Goal: Task Accomplishment & Management: Complete application form

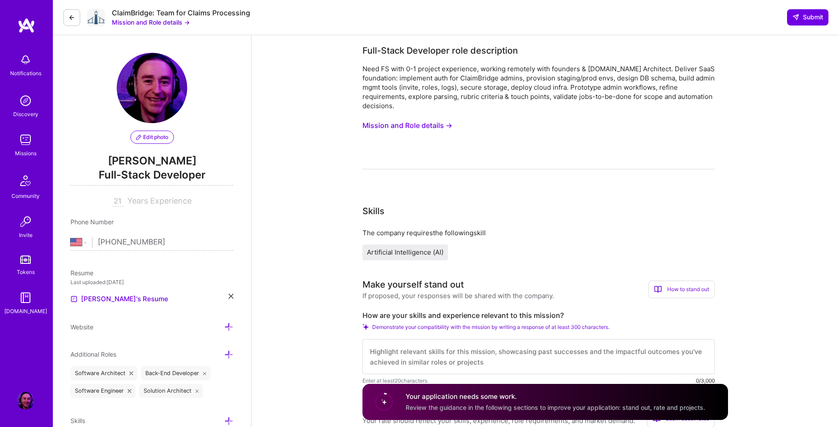
select select "US"
click at [26, 143] on img at bounding box center [26, 140] width 18 height 18
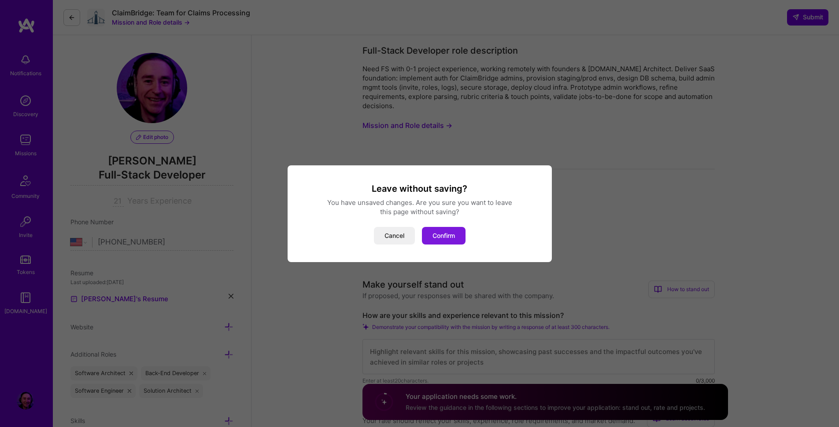
click at [442, 237] on button "Confirm" at bounding box center [444, 236] width 44 height 18
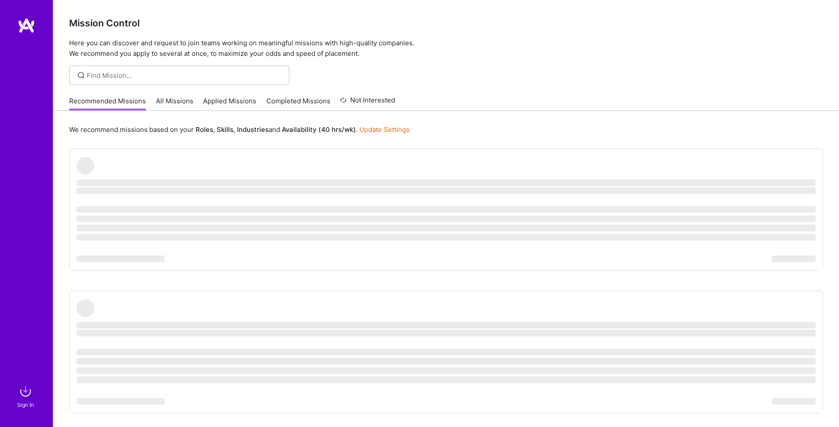
click at [228, 102] on link "Applied Missions" at bounding box center [229, 103] width 53 height 15
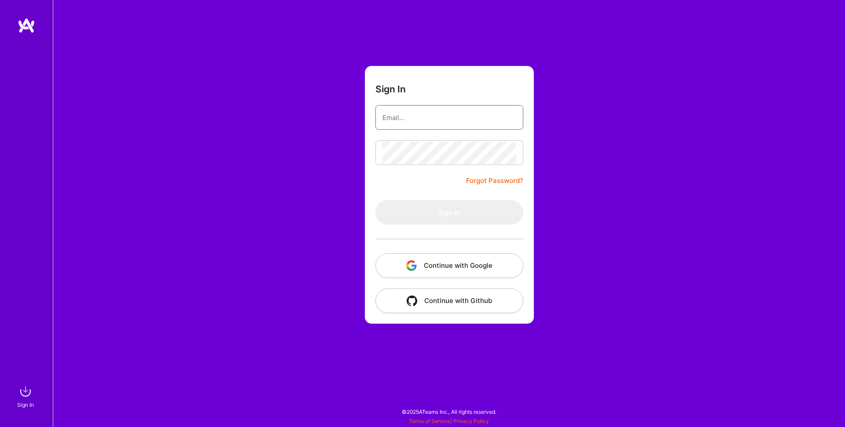
click at [431, 121] on input "email" at bounding box center [450, 118] width 134 height 22
type input "[EMAIL_ADDRESS][DOMAIN_NAME]"
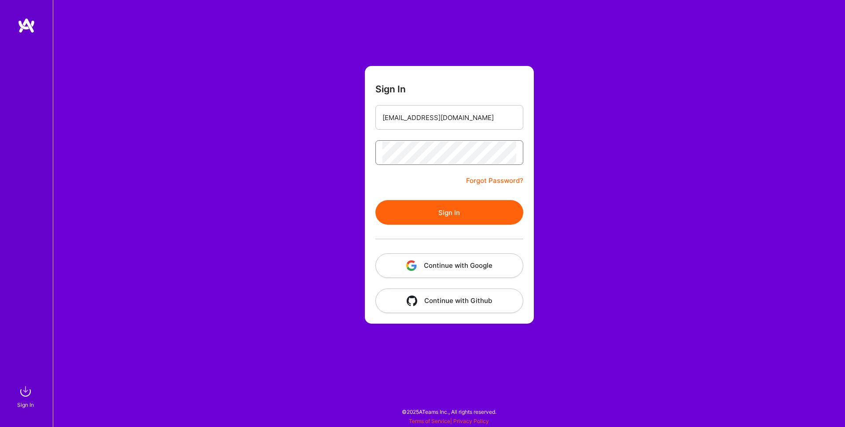
click at [375, 200] on button "Sign In" at bounding box center [449, 212] width 148 height 25
